Goal: Transaction & Acquisition: Obtain resource

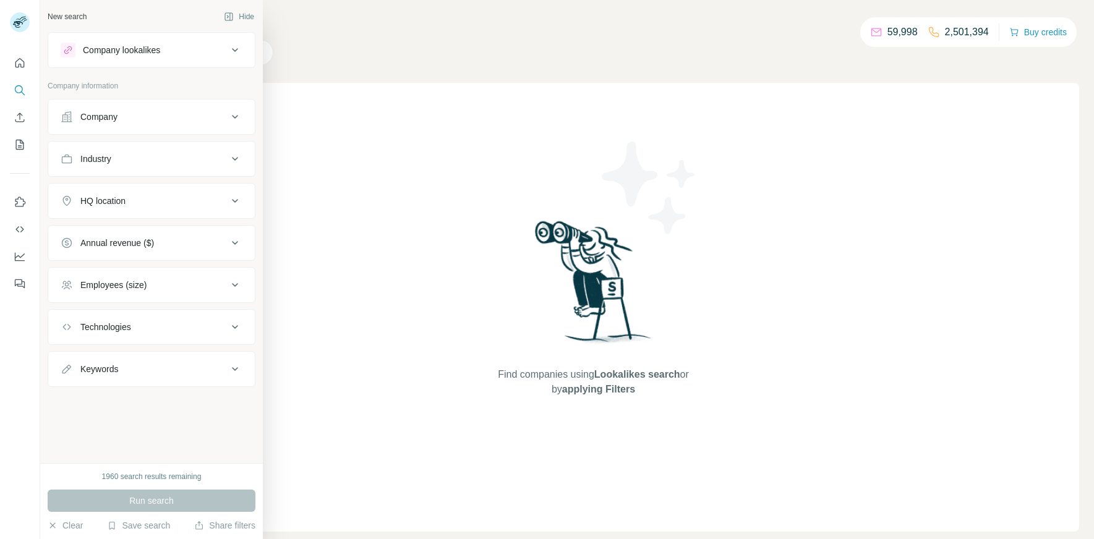
click at [130, 112] on div "Company" at bounding box center [144, 117] width 167 height 12
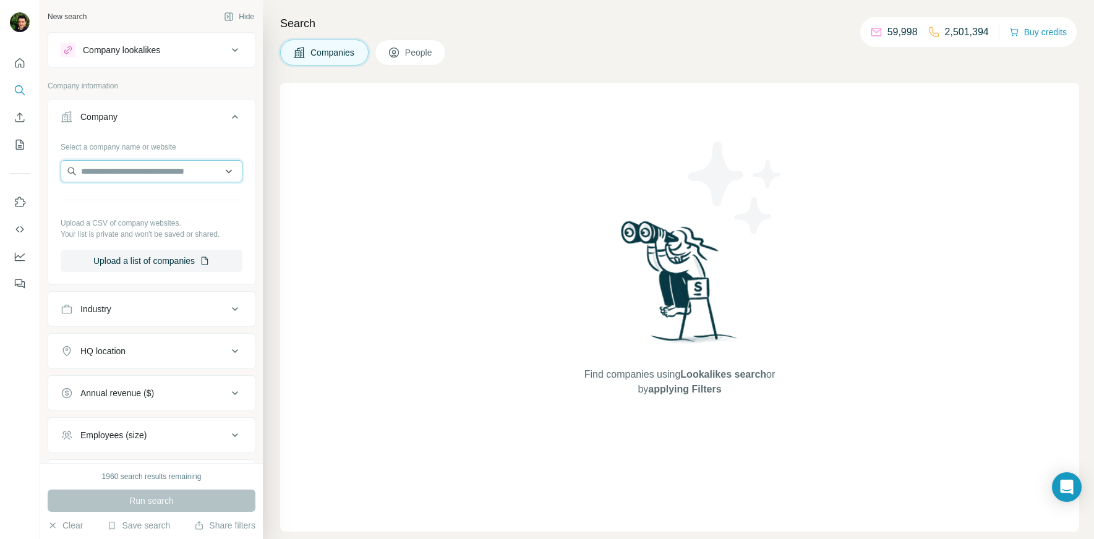
click at [160, 174] on input "text" at bounding box center [152, 171] width 182 height 22
paste input "**********"
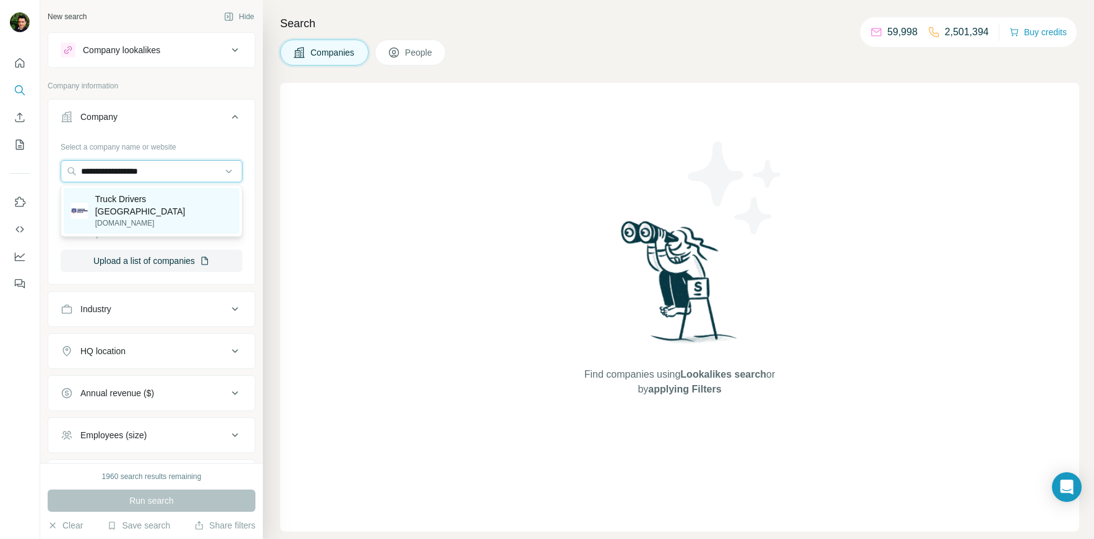
type input "**********"
click at [156, 198] on p "Truck Drivers [GEOGRAPHIC_DATA]" at bounding box center [163, 205] width 137 height 25
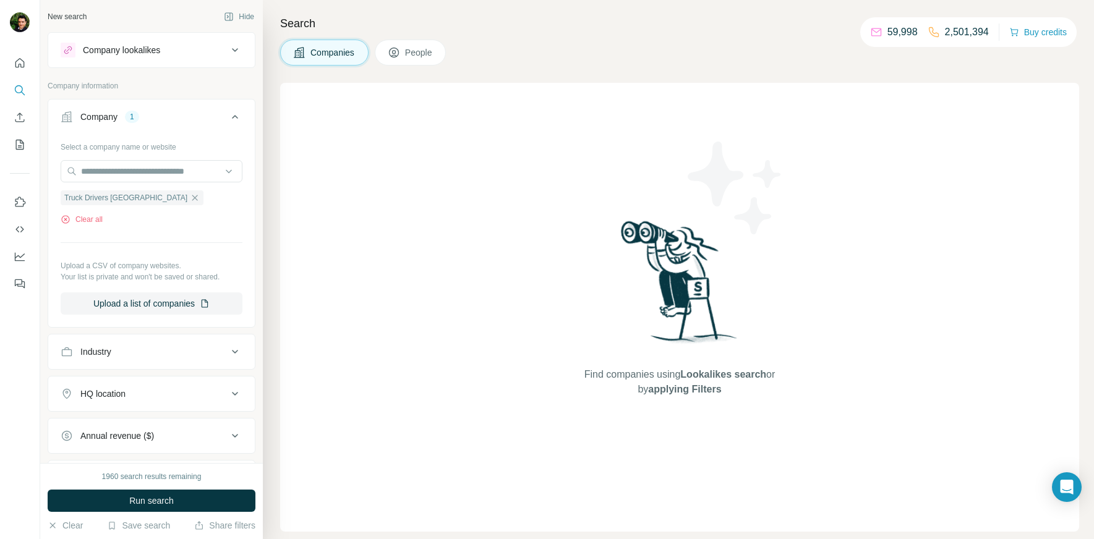
click at [126, 500] on button "Run search" at bounding box center [152, 501] width 208 height 22
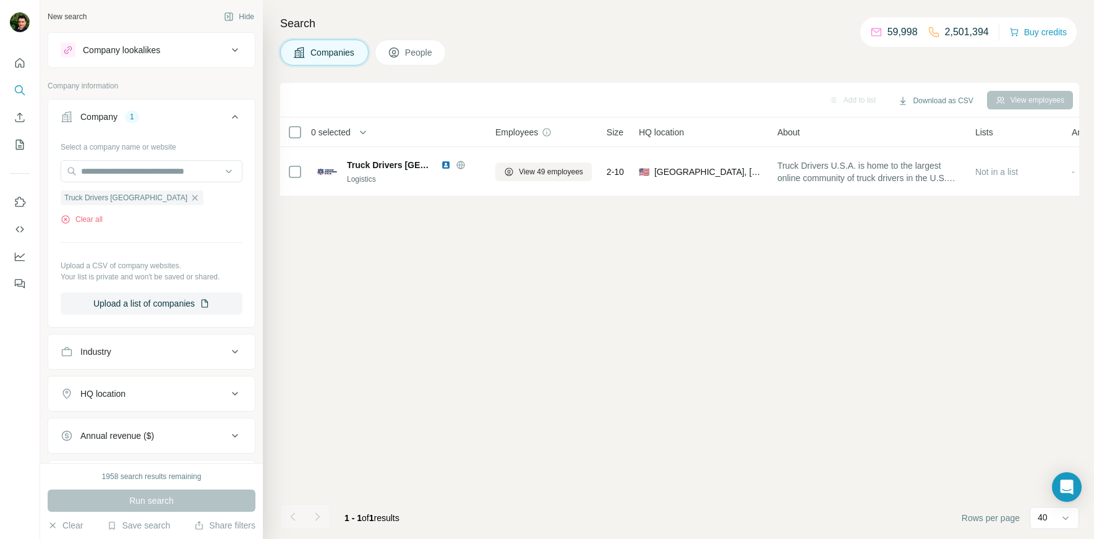
click at [521, 129] on span "Employees" at bounding box center [516, 132] width 43 height 12
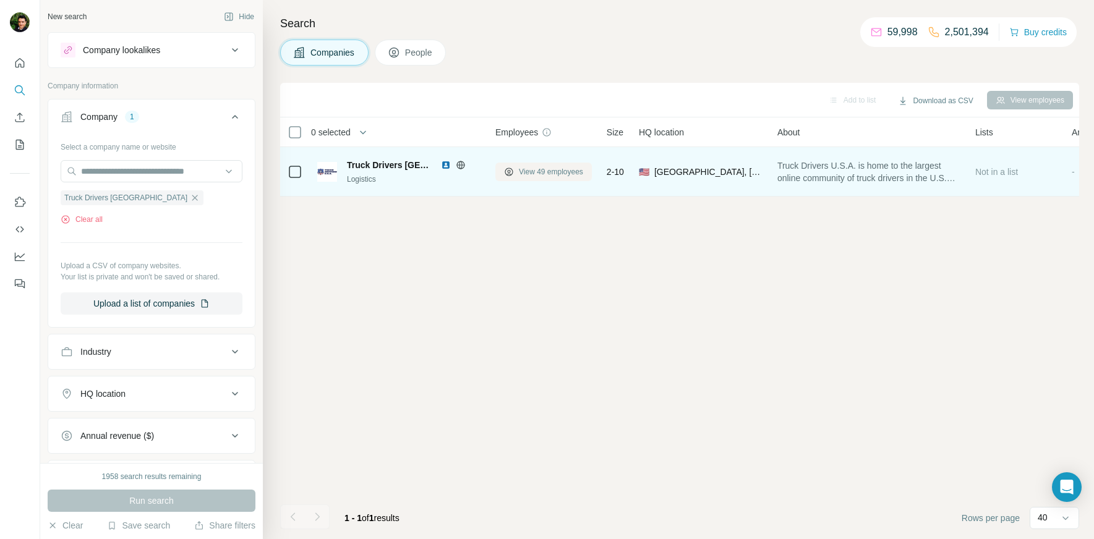
click at [543, 172] on span "View 49 employees" at bounding box center [551, 171] width 64 height 11
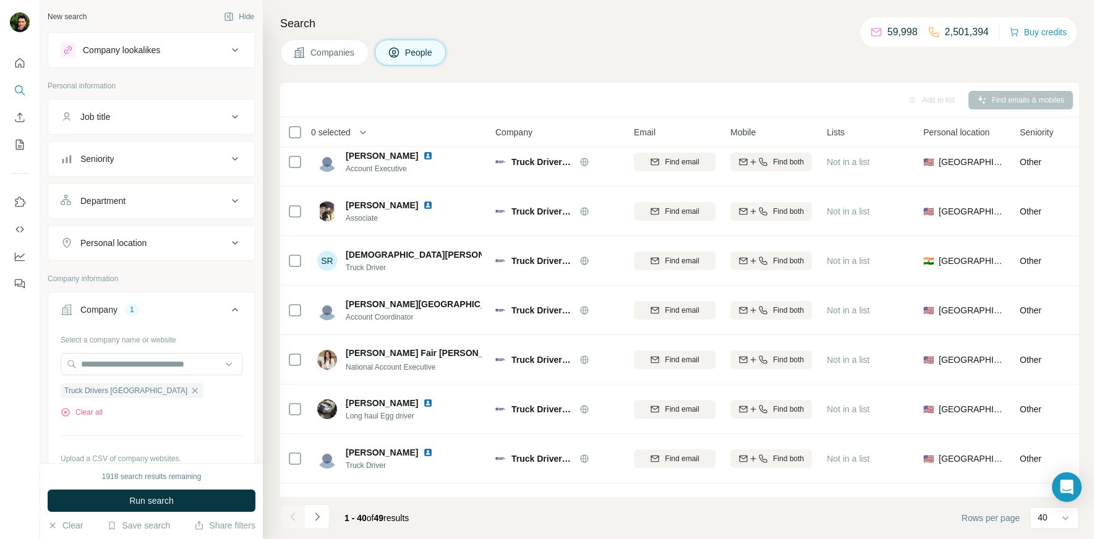
scroll to position [1629, 0]
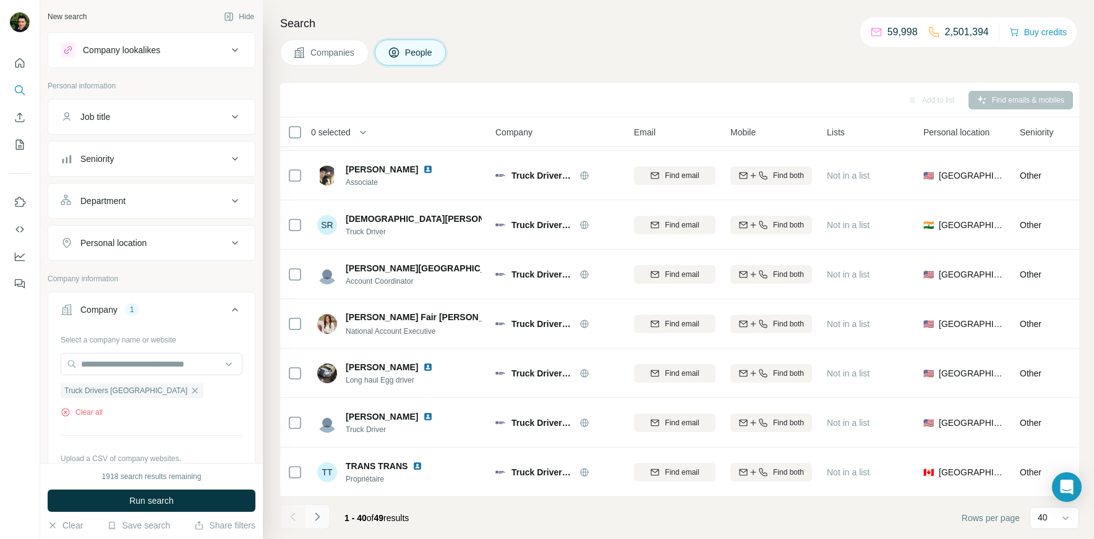
click at [317, 514] on icon "Navigate to next page" at bounding box center [317, 517] width 12 height 12
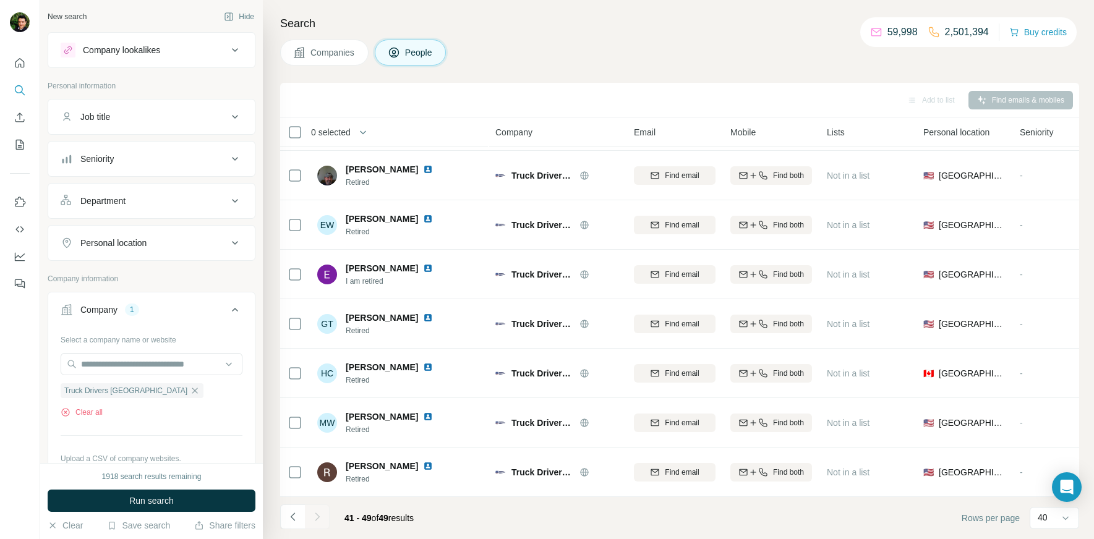
scroll to position [95, 0]
click at [291, 515] on icon "Navigate to previous page" at bounding box center [293, 517] width 12 height 12
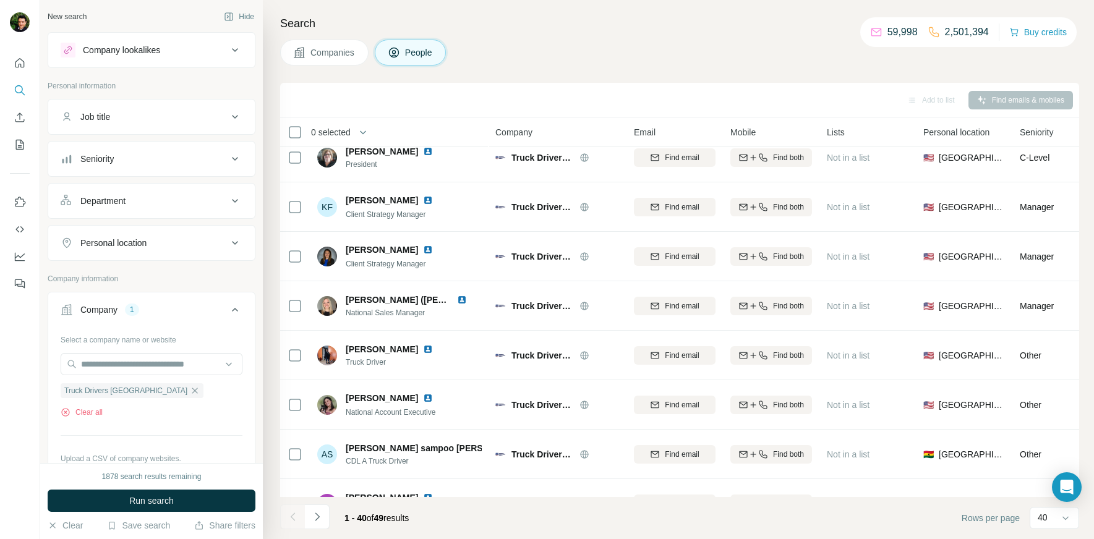
scroll to position [0, 0]
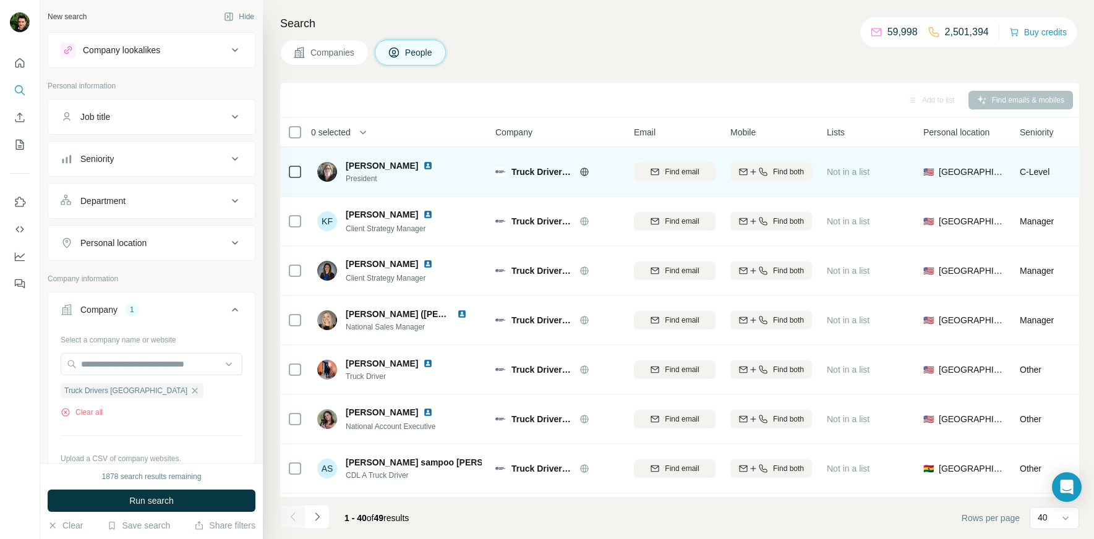
click at [584, 173] on icon at bounding box center [584, 172] width 10 height 10
click at [774, 170] on span "Find both" at bounding box center [788, 171] width 31 height 11
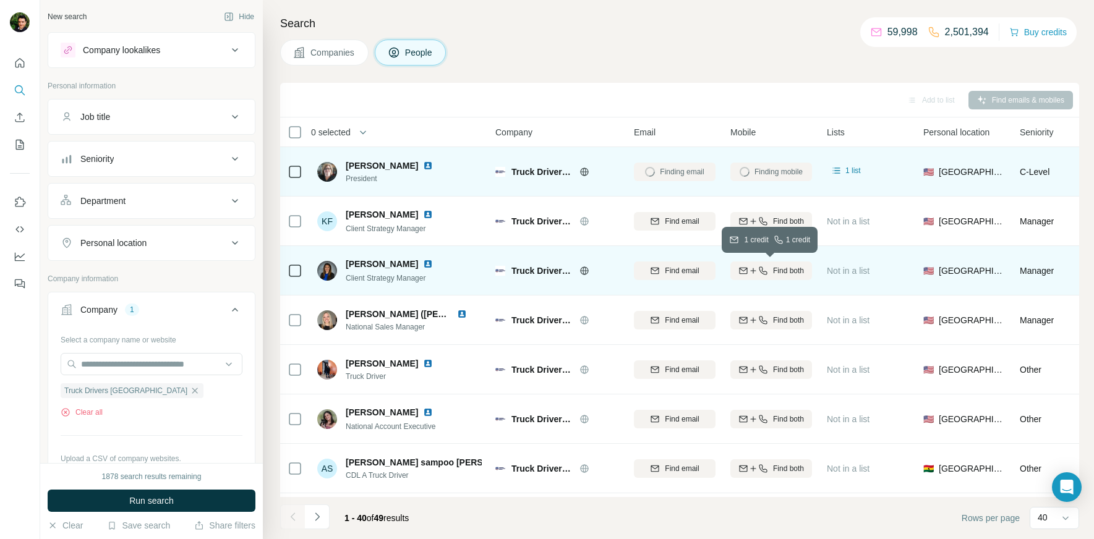
click at [782, 276] on button "Find both" at bounding box center [771, 271] width 82 height 19
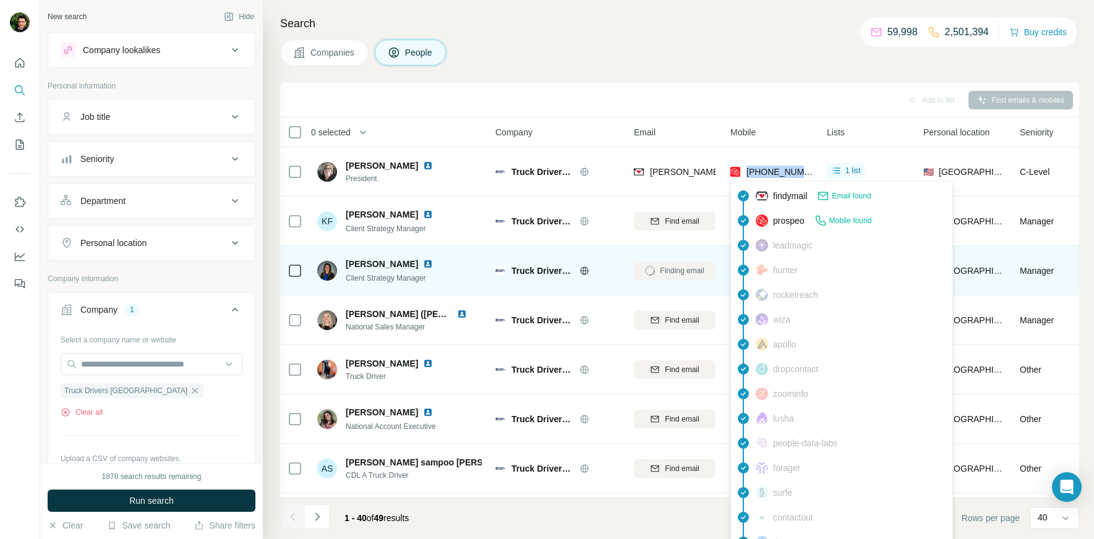
drag, startPoint x: 814, startPoint y: 172, endPoint x: 745, endPoint y: 174, distance: 68.7
click at [745, 174] on td "[PHONE_NUMBER]" at bounding box center [771, 171] width 96 height 49
copy span "[PHONE_NUMBER]"
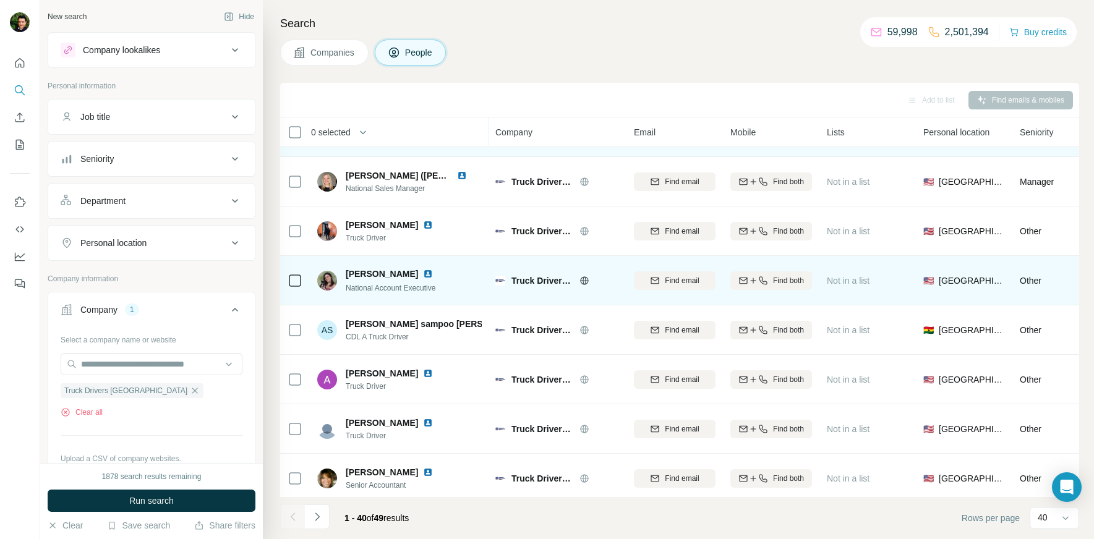
scroll to position [208, 0]
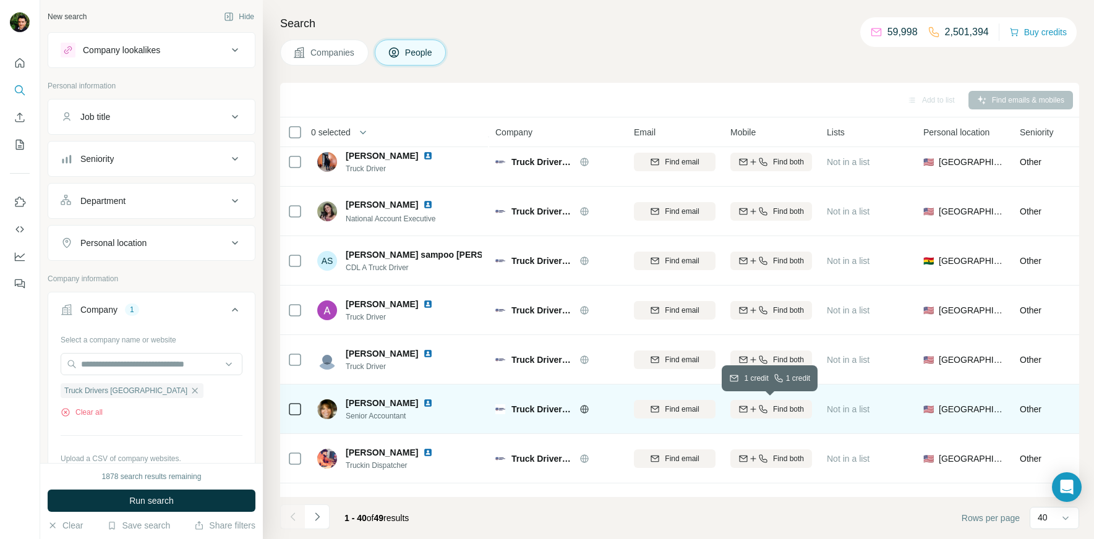
click at [795, 407] on span "Find both" at bounding box center [788, 409] width 31 height 11
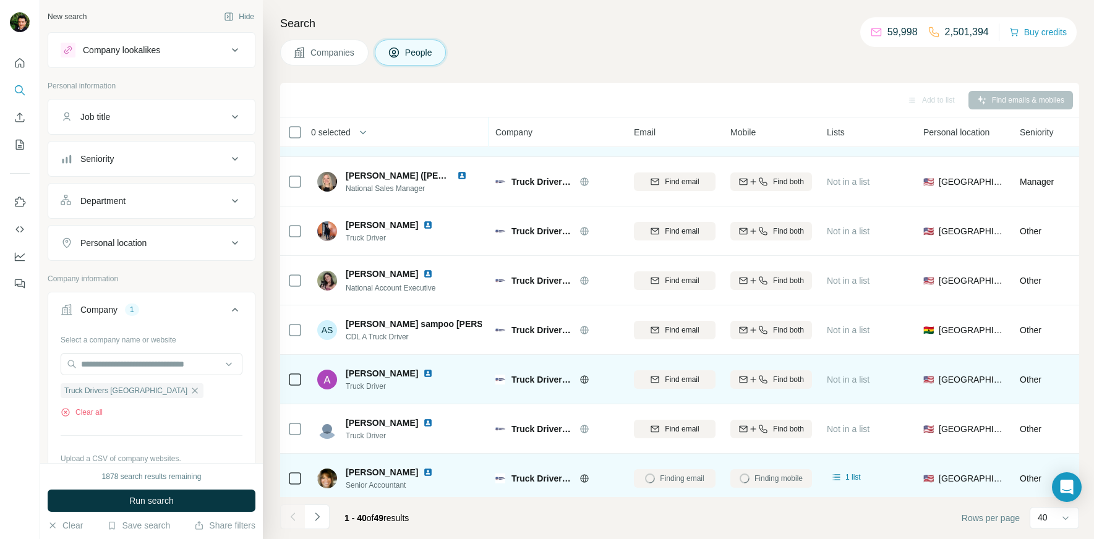
scroll to position [69, 0]
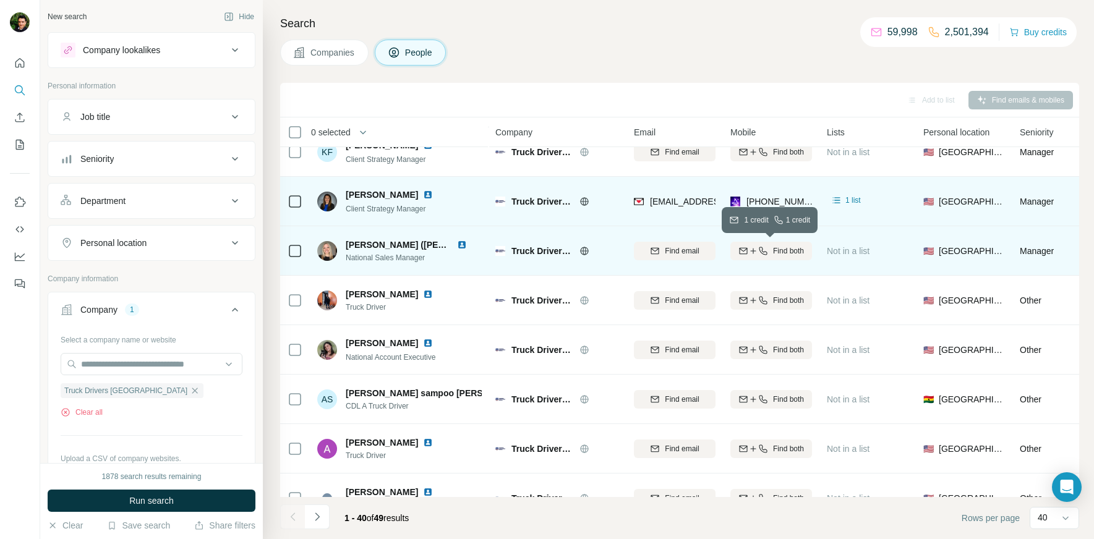
click at [777, 252] on span "Find both" at bounding box center [788, 250] width 31 height 11
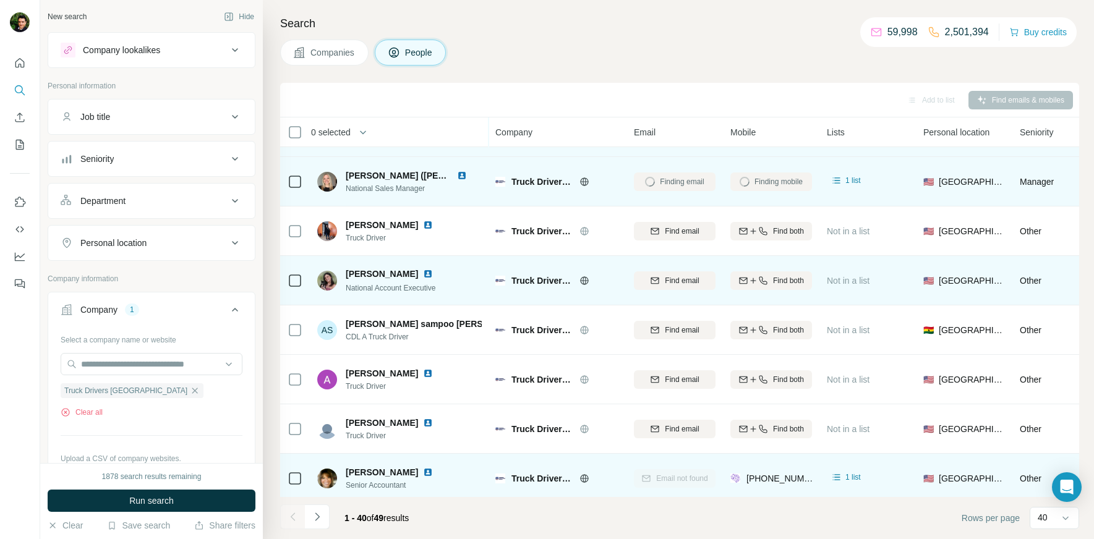
scroll to position [208, 0]
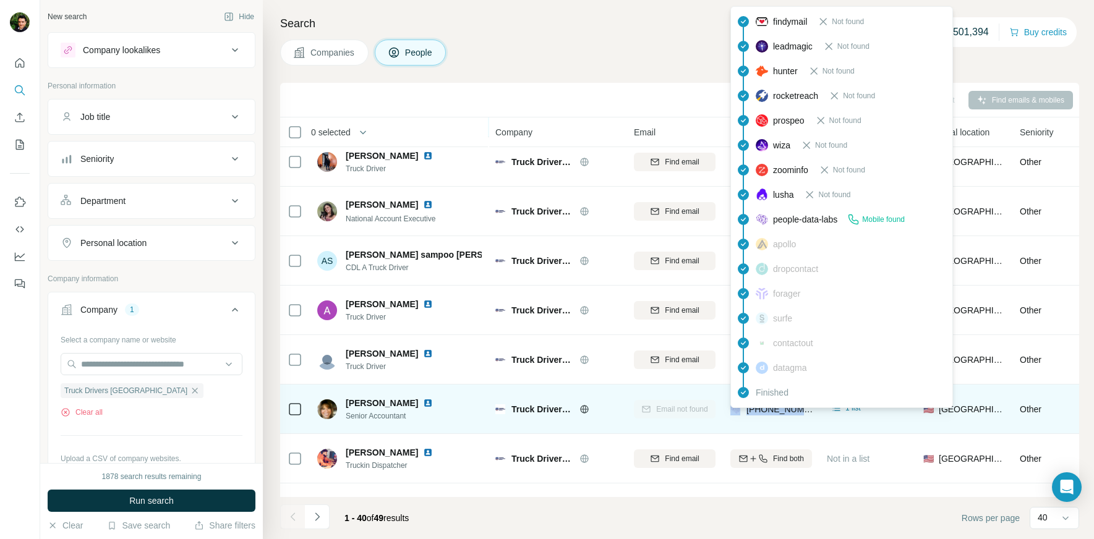
drag, startPoint x: 799, startPoint y: 409, endPoint x: 740, endPoint y: 409, distance: 58.7
click at [740, 409] on div "[PHONE_NUMBER]" at bounding box center [772, 409] width 84 height 12
click at [790, 423] on div "[PHONE_NUMBER]" at bounding box center [771, 409] width 82 height 34
drag, startPoint x: 813, startPoint y: 409, endPoint x: 749, endPoint y: 412, distance: 63.8
click at [749, 412] on td "[PHONE_NUMBER]" at bounding box center [771, 409] width 96 height 49
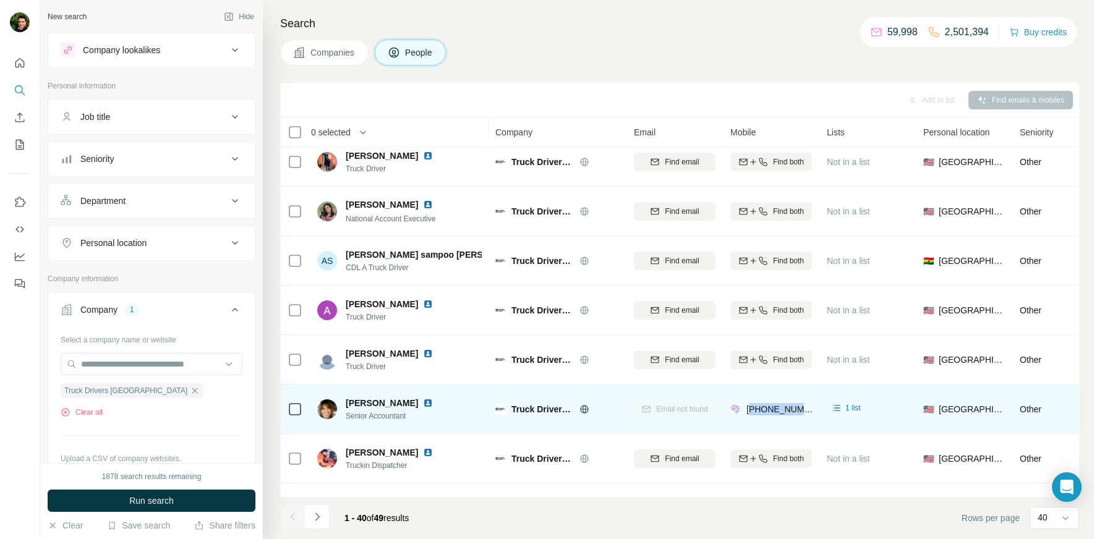
copy span "13038102494"
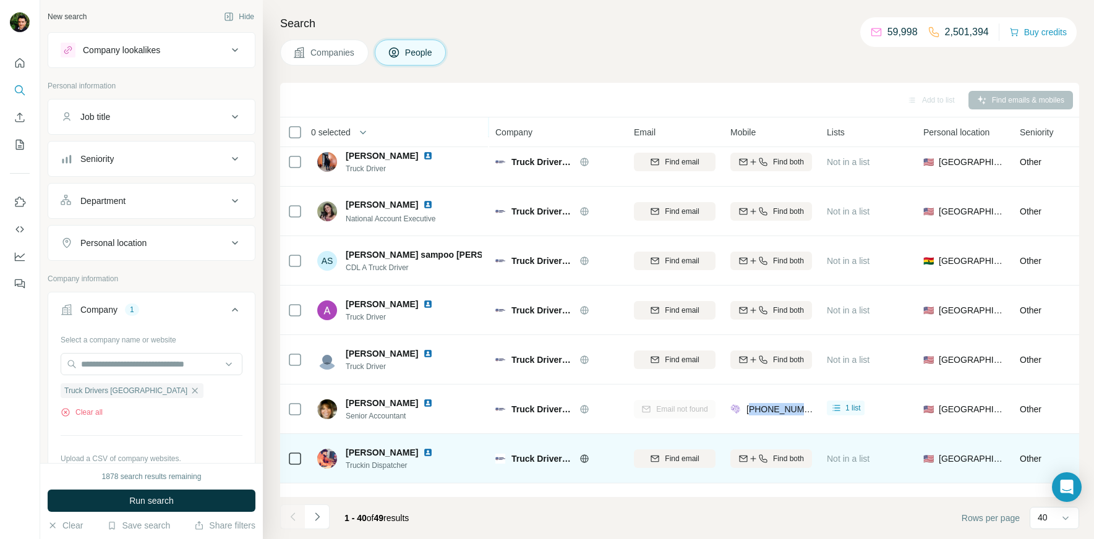
scroll to position [0, 0]
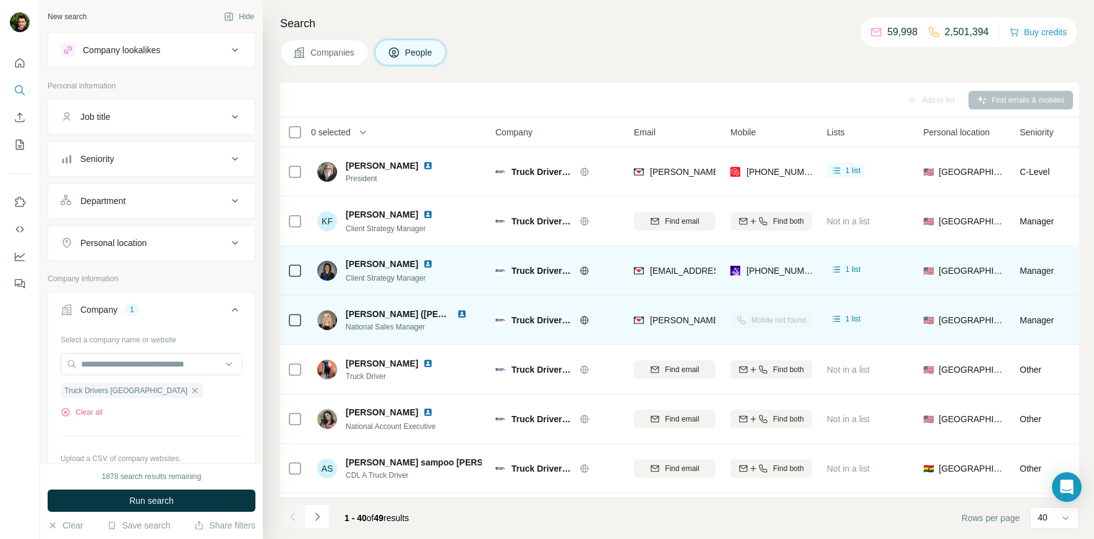
click at [682, 67] on div "Search Companies People Add to list Find emails & mobiles 0 selected People Com…" at bounding box center [678, 269] width 831 height 539
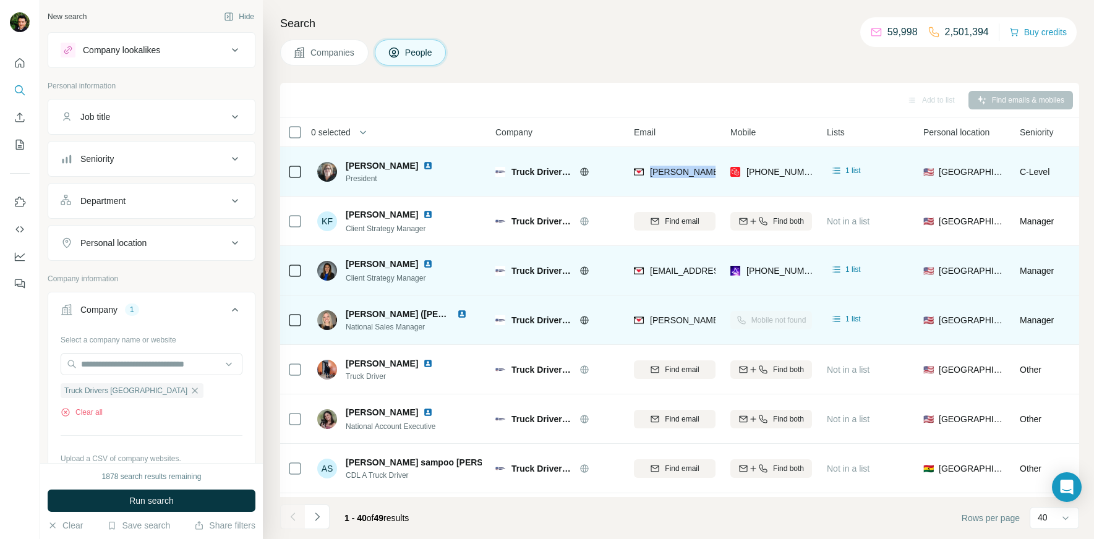
drag, startPoint x: 652, startPoint y: 173, endPoint x: 717, endPoint y: 174, distance: 65.6
click at [717, 174] on td "[PERSON_NAME][EMAIL_ADDRESS][DOMAIN_NAME]" at bounding box center [674, 171] width 96 height 49
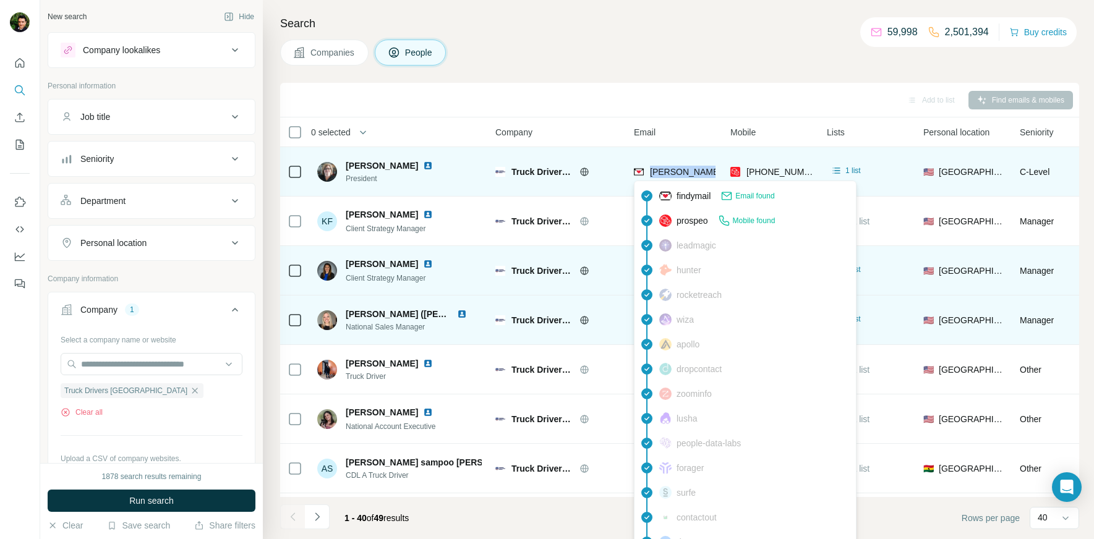
click at [690, 169] on span "[PERSON_NAME][EMAIL_ADDRESS][DOMAIN_NAME]" at bounding box center [759, 172] width 218 height 10
click at [686, 176] on span "[PERSON_NAME][EMAIL_ADDRESS][DOMAIN_NAME]" at bounding box center [759, 172] width 218 height 10
click at [657, 173] on span "[PERSON_NAME][EMAIL_ADDRESS][DOMAIN_NAME]" at bounding box center [759, 172] width 218 height 10
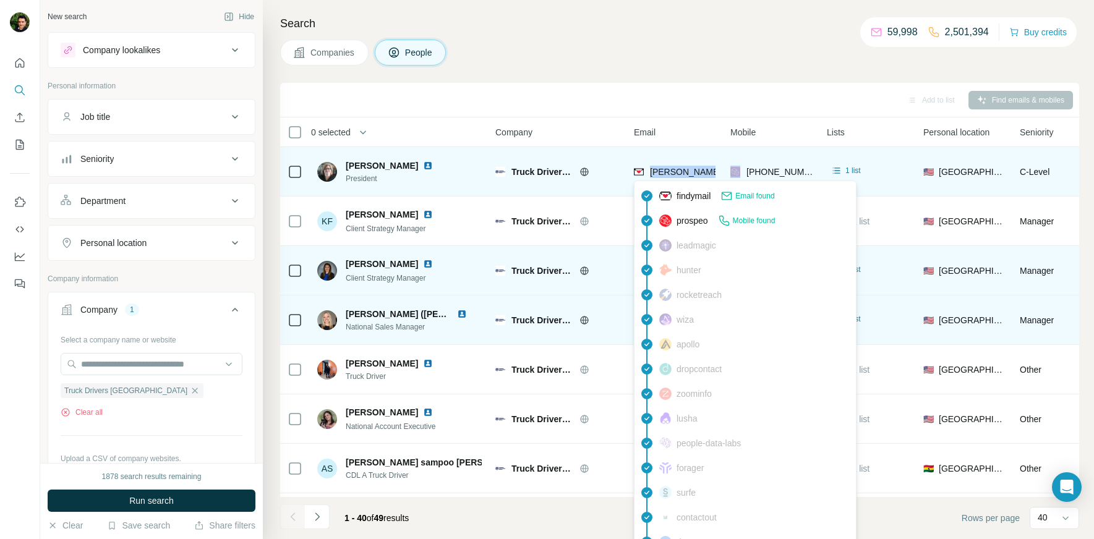
click at [657, 173] on span "[PERSON_NAME][EMAIL_ADDRESS][DOMAIN_NAME]" at bounding box center [759, 172] width 218 height 10
click at [663, 170] on span "[PERSON_NAME][EMAIL_ADDRESS][DOMAIN_NAME]" at bounding box center [759, 172] width 218 height 10
click at [657, 173] on span "[PERSON_NAME][EMAIL_ADDRESS][DOMAIN_NAME]" at bounding box center [759, 172] width 218 height 10
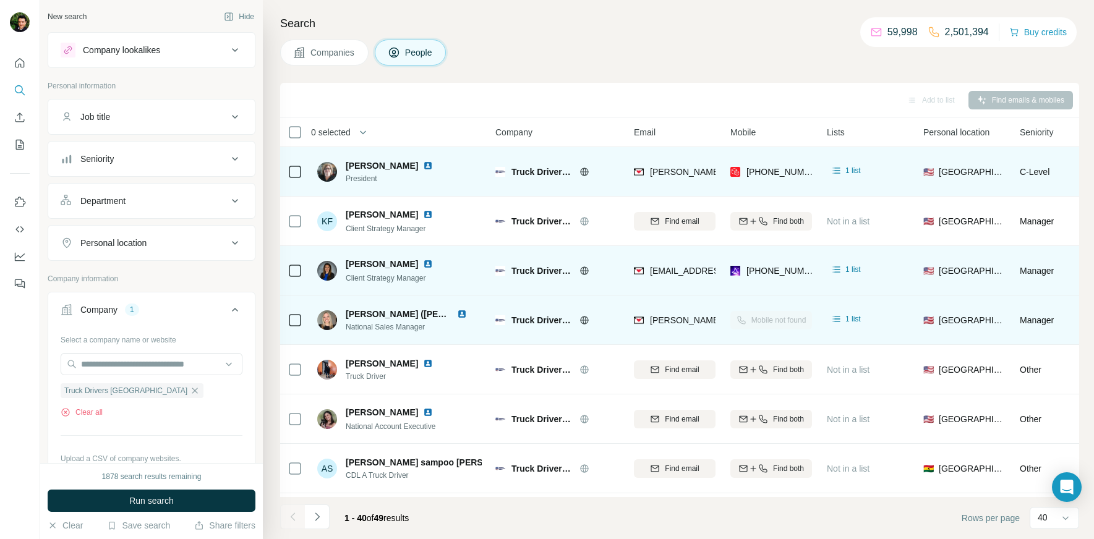
click at [373, 161] on span "[PERSON_NAME]" at bounding box center [382, 166] width 72 height 12
click at [857, 164] on div "1 list" at bounding box center [845, 170] width 30 height 12
click at [850, 169] on span "1 list" at bounding box center [852, 170] width 15 height 11
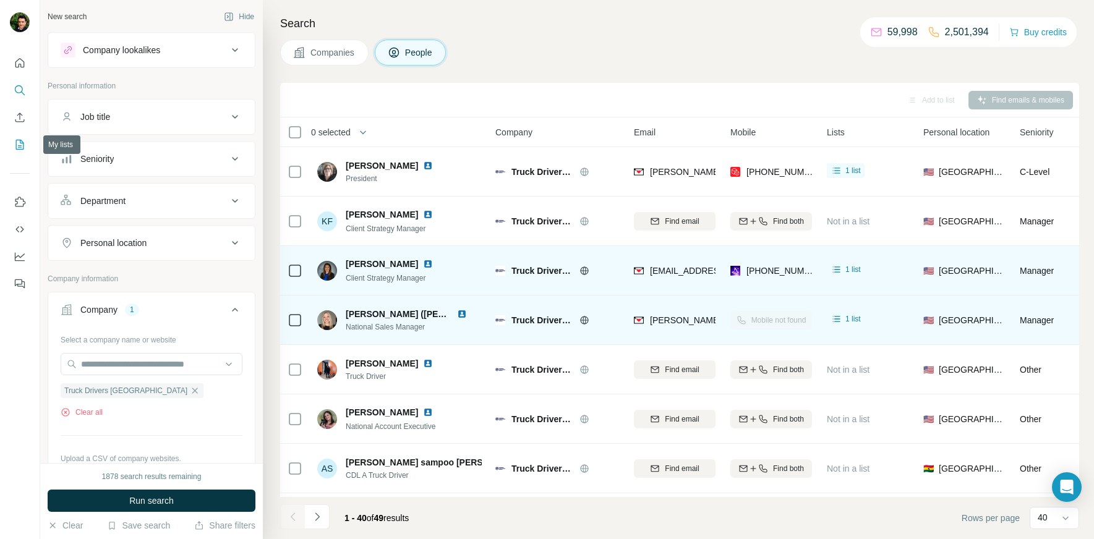
click at [22, 137] on button "My lists" at bounding box center [20, 145] width 20 height 22
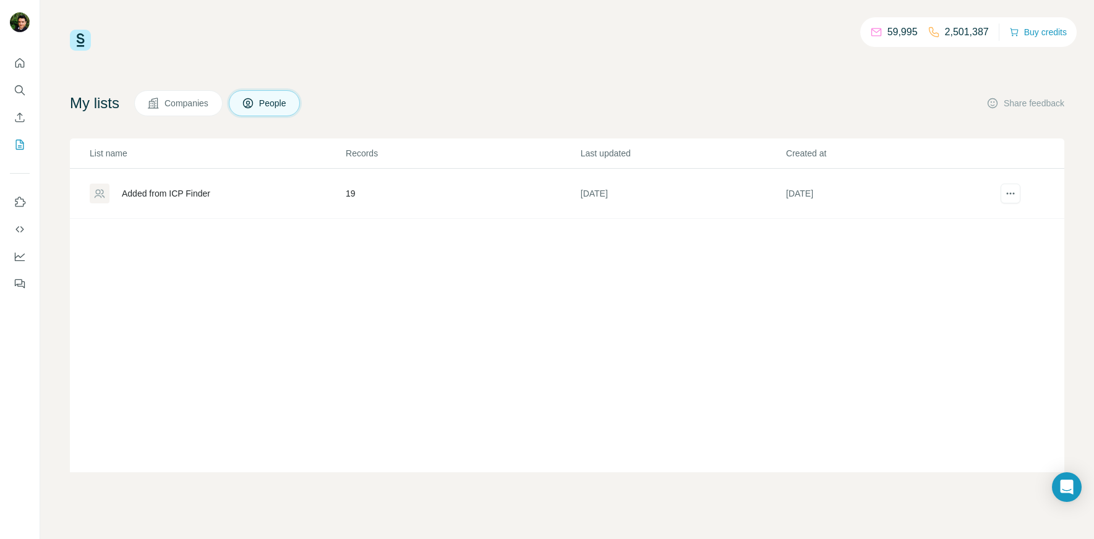
click at [204, 302] on div "List name Records Last updated Created at Added from ICP Finder 19 19 days ago …" at bounding box center [567, 306] width 994 height 334
click at [179, 184] on div "Added from ICP Finder" at bounding box center [217, 194] width 255 height 20
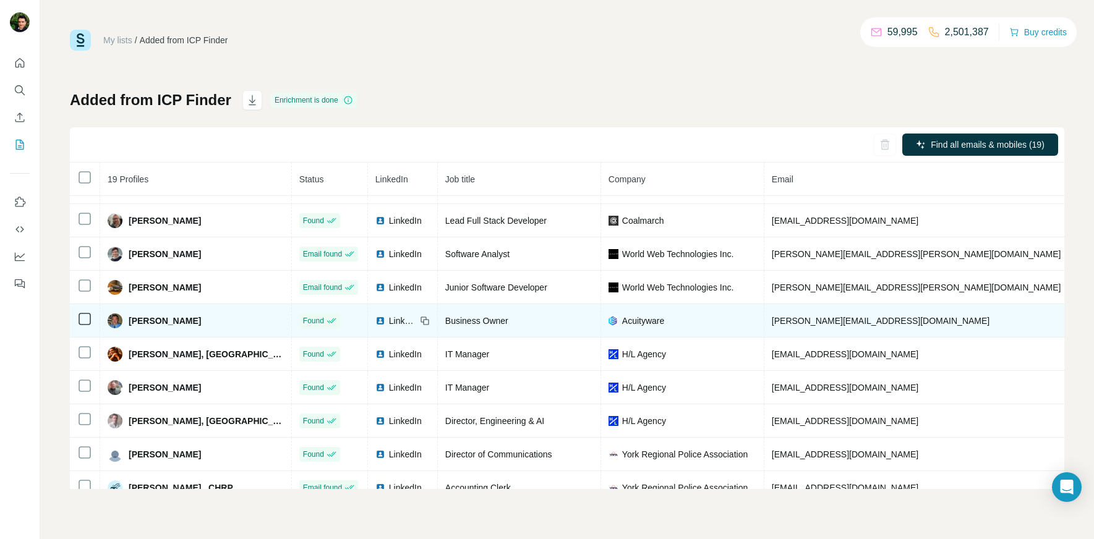
scroll to position [208, 0]
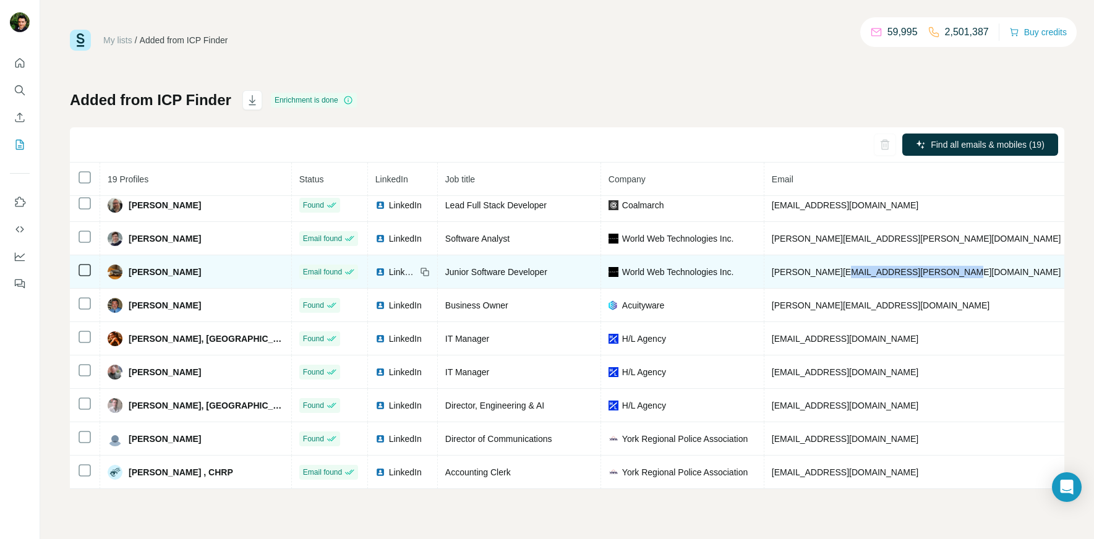
drag, startPoint x: 776, startPoint y: 276, endPoint x: 890, endPoint y: 273, distance: 114.4
click at [890, 273] on td "[PERSON_NAME][EMAIL_ADDRESS][PERSON_NAME][DOMAIN_NAME]" at bounding box center [916, 271] width 305 height 33
copy span "[DOMAIN_NAME]"
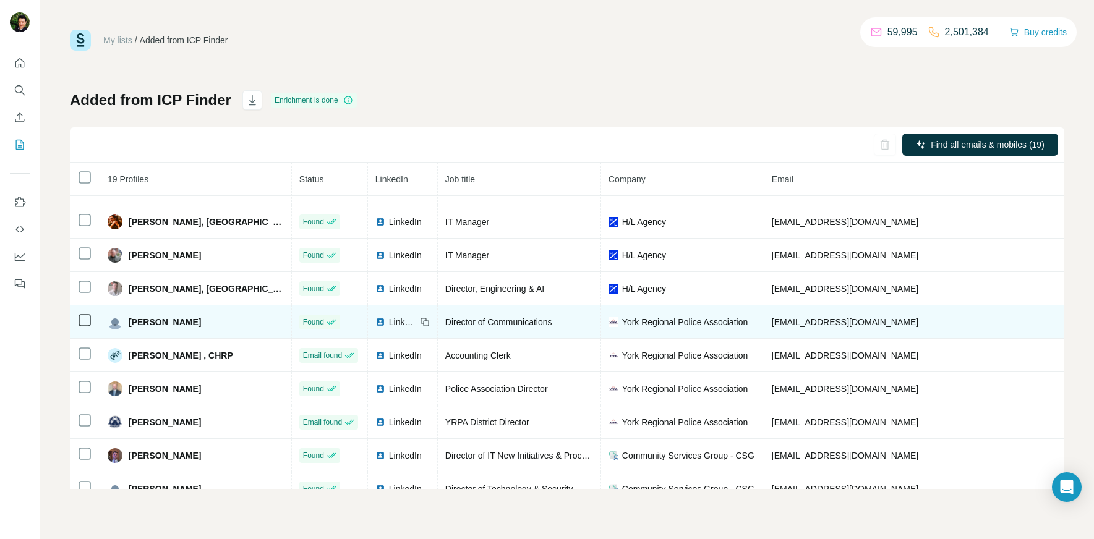
scroll to position [354, 0]
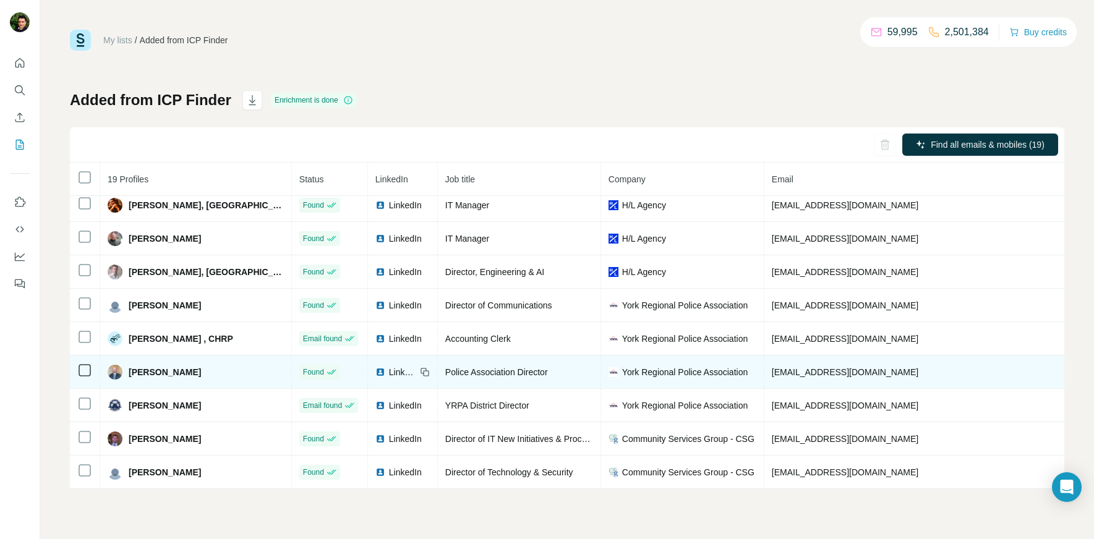
drag, startPoint x: 913, startPoint y: 368, endPoint x: 992, endPoint y: 371, distance: 79.2
click at [992, 371] on tr "[PERSON_NAME] Found LinkedIn Police Association Director York Regional Police A…" at bounding box center [757, 372] width 1375 height 33
copy span "[PHONE_NUMBER]"
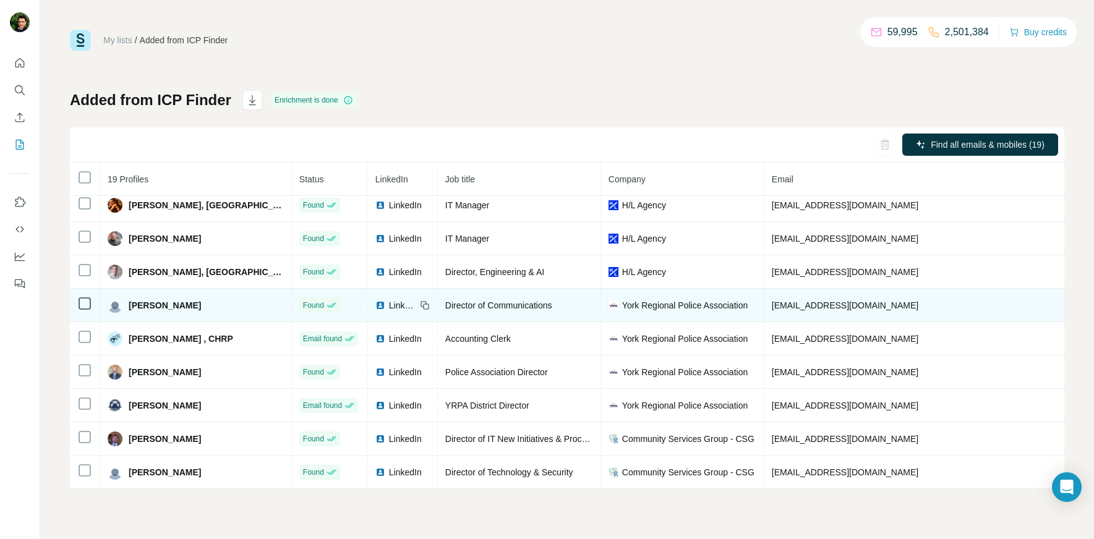
drag, startPoint x: 913, startPoint y: 301, endPoint x: 994, endPoint y: 301, distance: 81.0
click at [994, 301] on tr "[PERSON_NAME] Found LinkedIn Director of Communications York Regional Police As…" at bounding box center [757, 305] width 1375 height 33
copy tr "[PHONE_NUMBER] y"
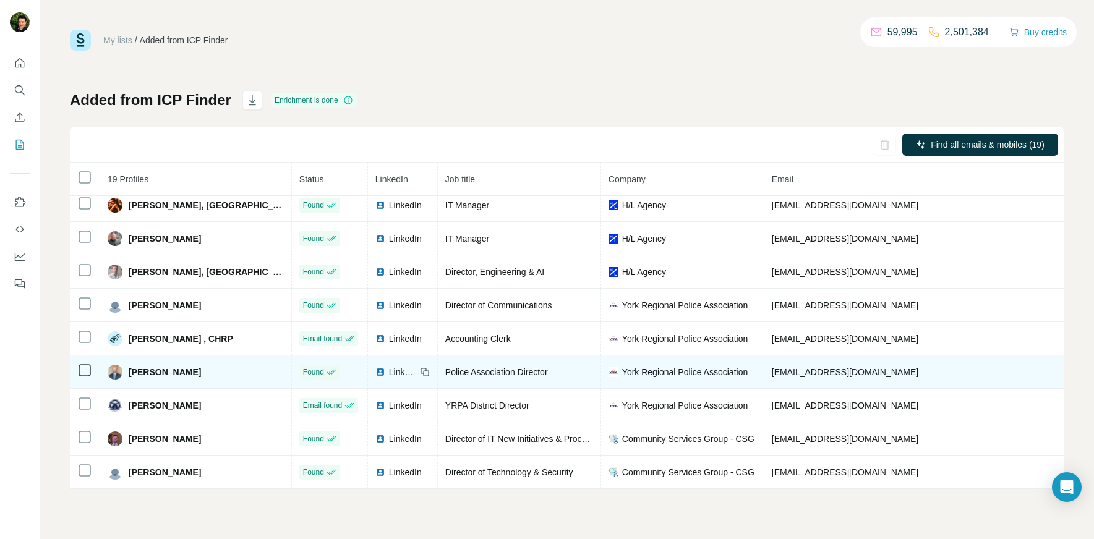
scroll to position [284, 0]
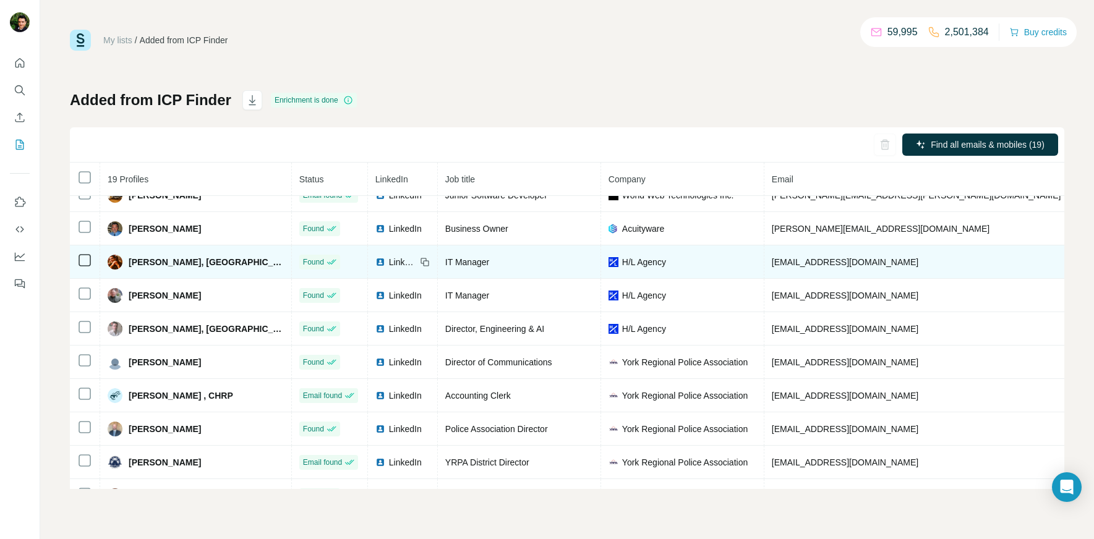
drag, startPoint x: 976, startPoint y: 267, endPoint x: 911, endPoint y: 271, distance: 65.1
click at [1068, 271] on td "[PHONE_NUMBER]" at bounding box center [1114, 261] width 93 height 33
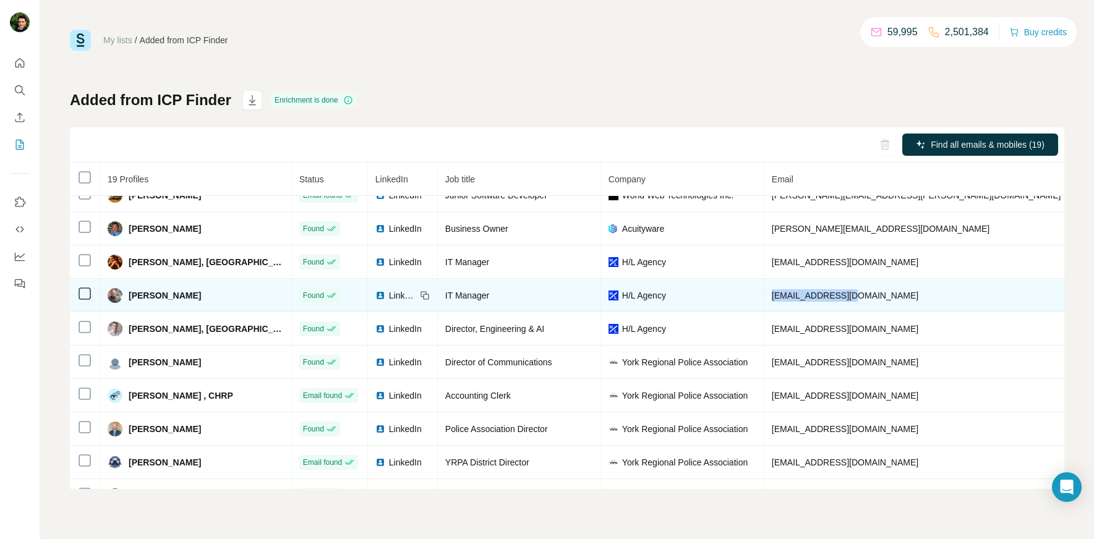
drag, startPoint x: 822, startPoint y: 306, endPoint x: 712, endPoint y: 305, distance: 110.1
click at [764, 305] on td "[EMAIL_ADDRESS][DOMAIN_NAME]" at bounding box center [916, 295] width 305 height 33
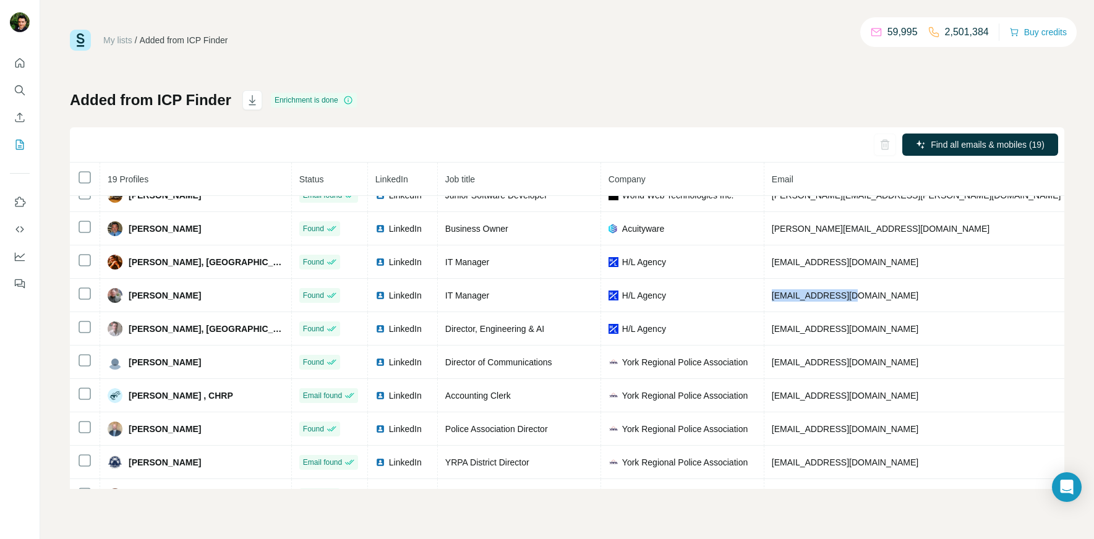
copy span "[EMAIL_ADDRESS][DOMAIN_NAME]"
